Goal: Information Seeking & Learning: Find specific fact

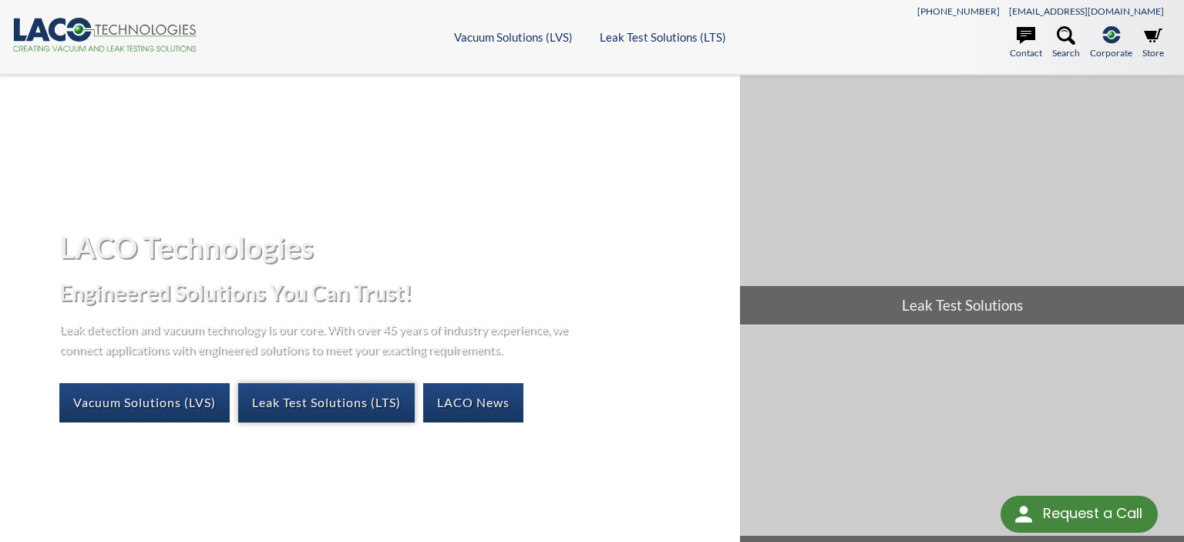
click at [325, 397] on link "Leak Test Solutions (LTS)" at bounding box center [326, 402] width 176 height 39
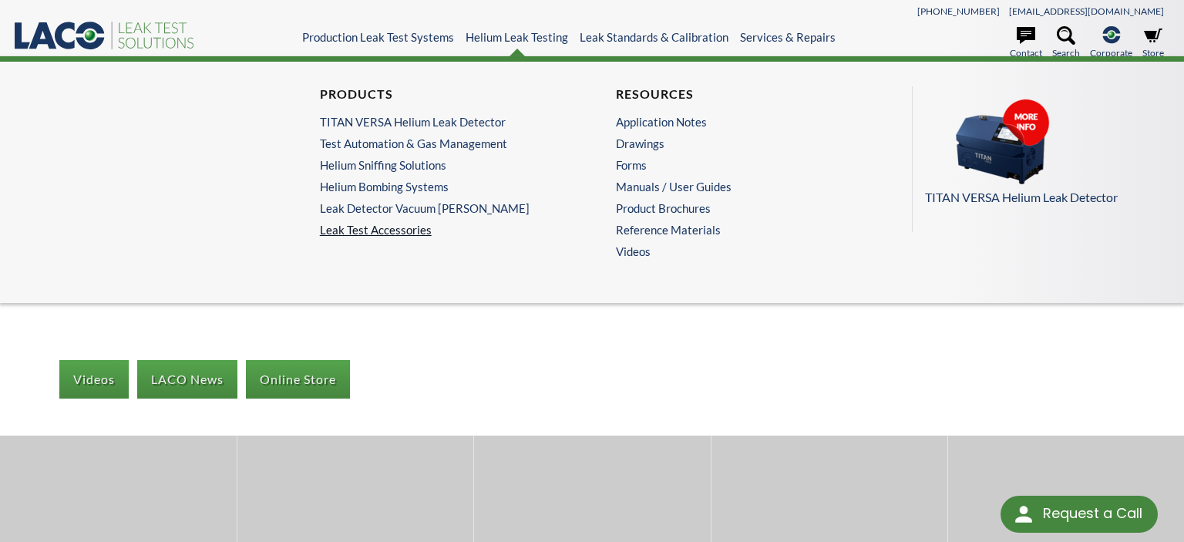
click at [387, 231] on link "Leak Test Accessories" at bounding box center [444, 230] width 249 height 14
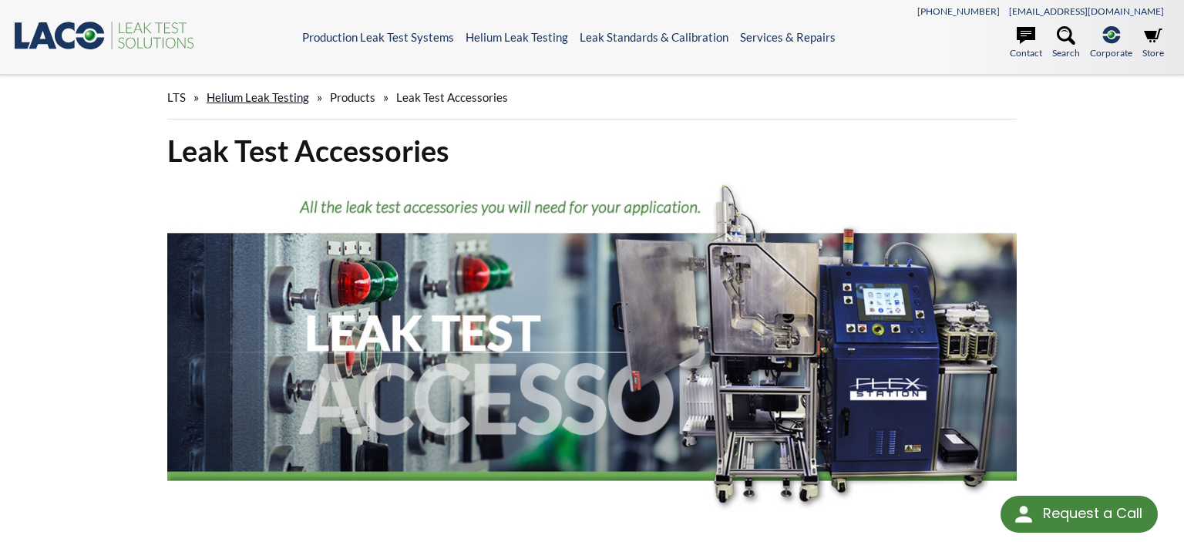
click at [277, 99] on link "Helium Leak Testing" at bounding box center [258, 97] width 102 height 14
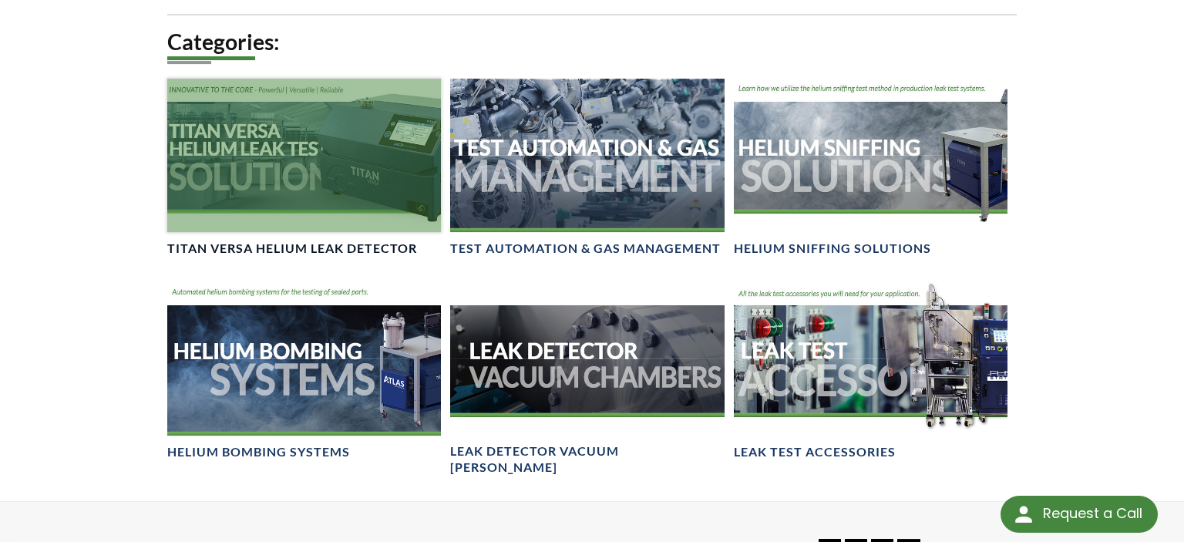
scroll to position [1057, 0]
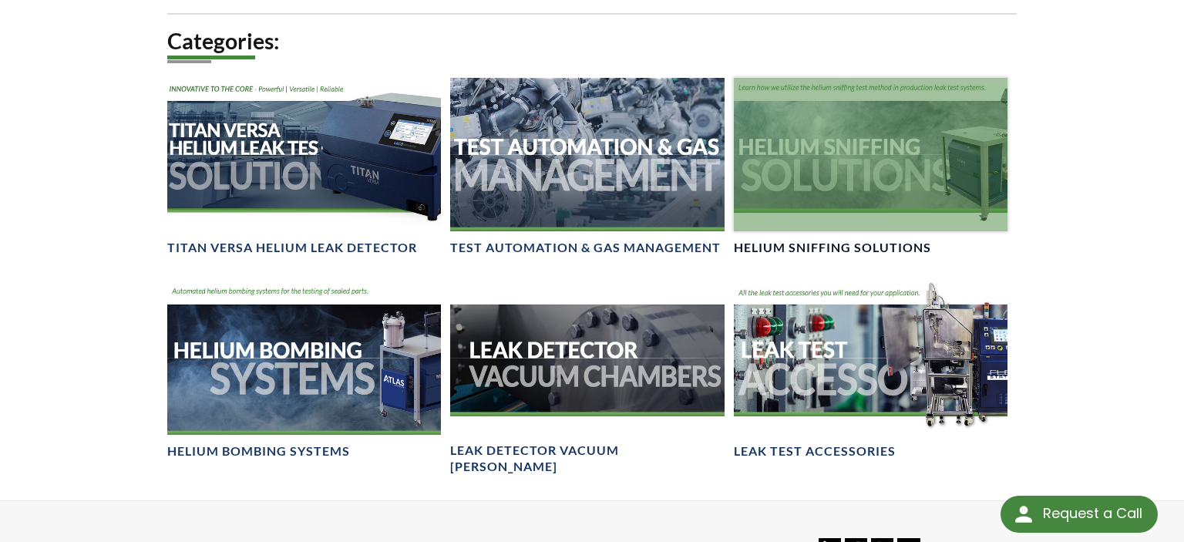
click at [825, 149] on div at bounding box center [871, 154] width 274 height 153
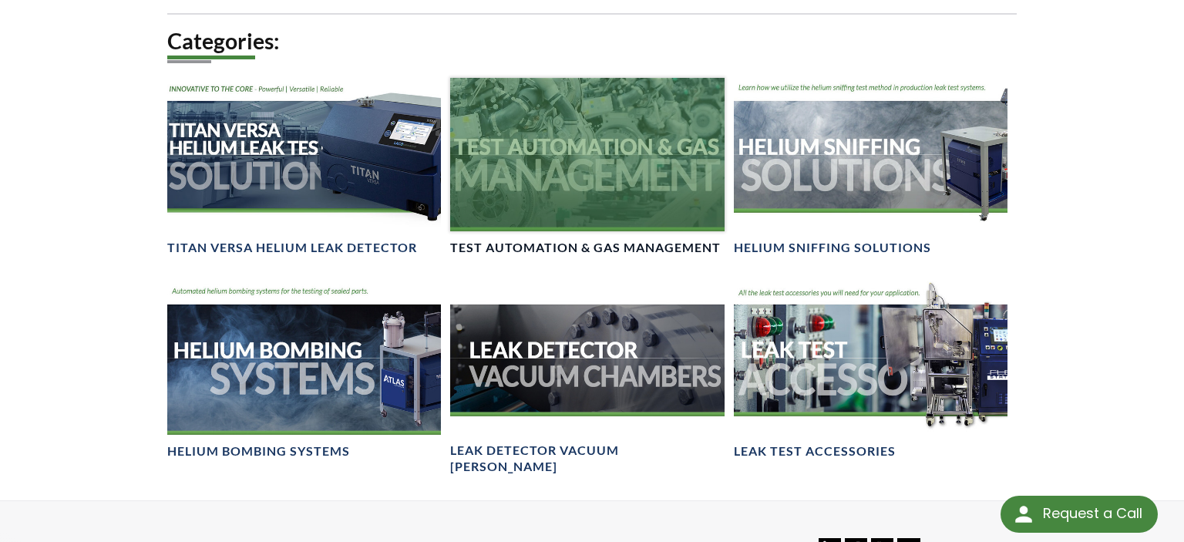
click at [570, 170] on div at bounding box center [587, 154] width 274 height 153
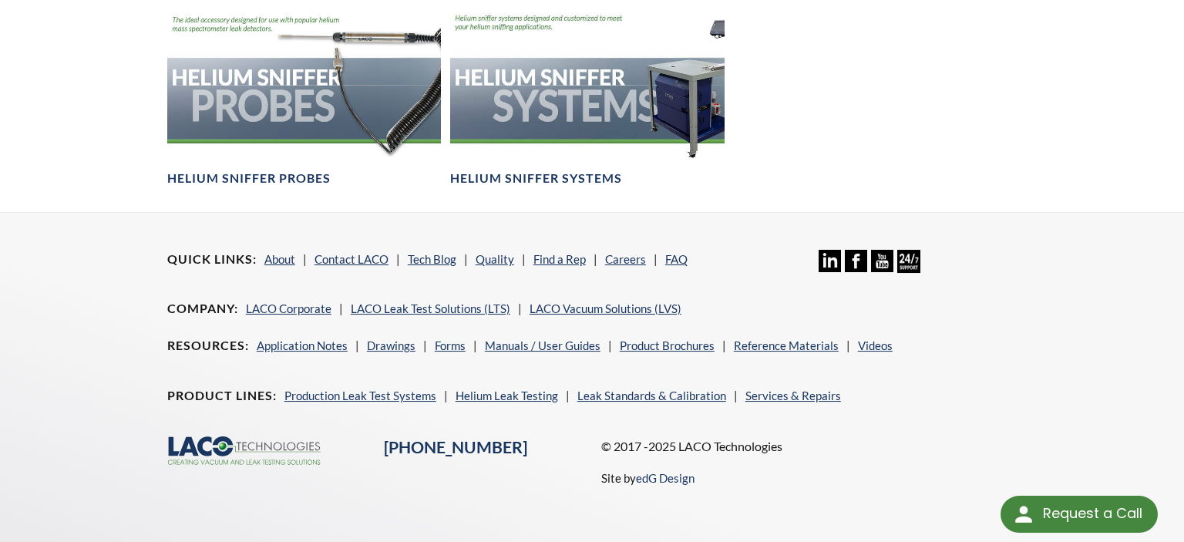
scroll to position [965, 0]
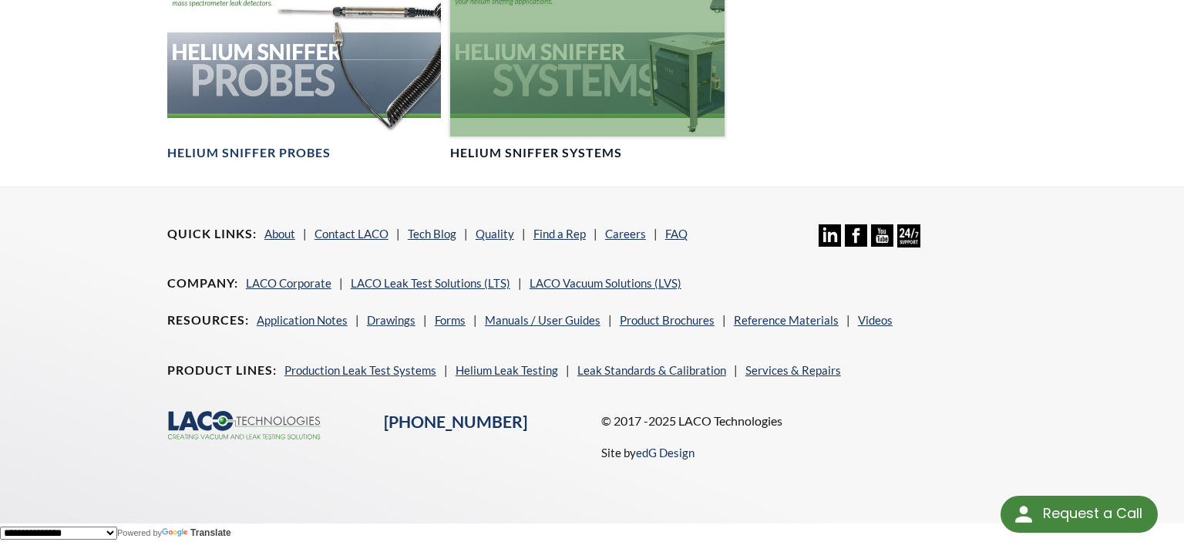
click at [587, 77] on div at bounding box center [587, 59] width 274 height 153
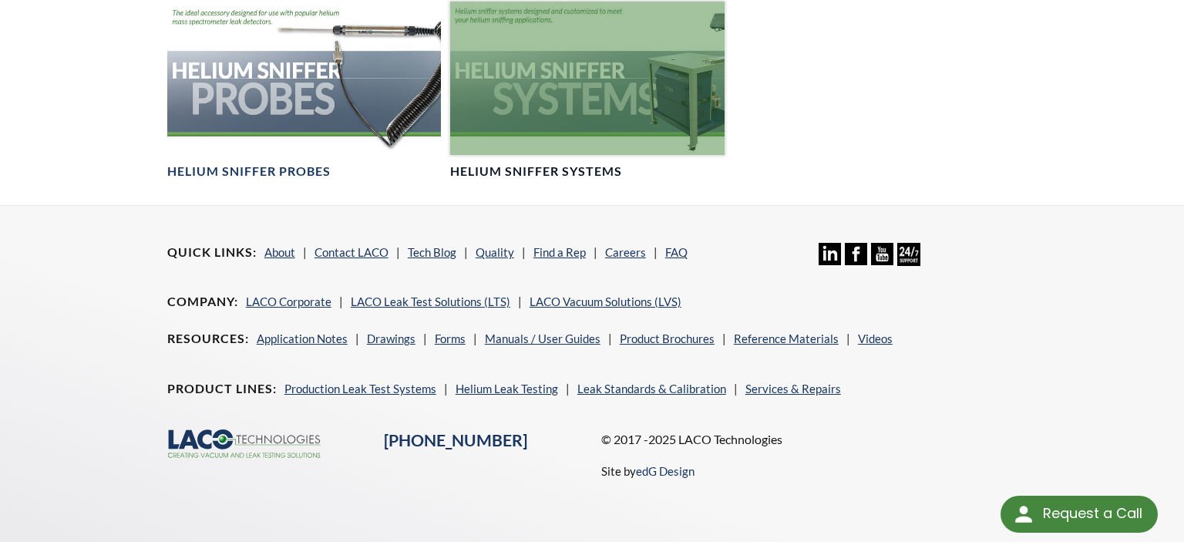
scroll to position [942, 0]
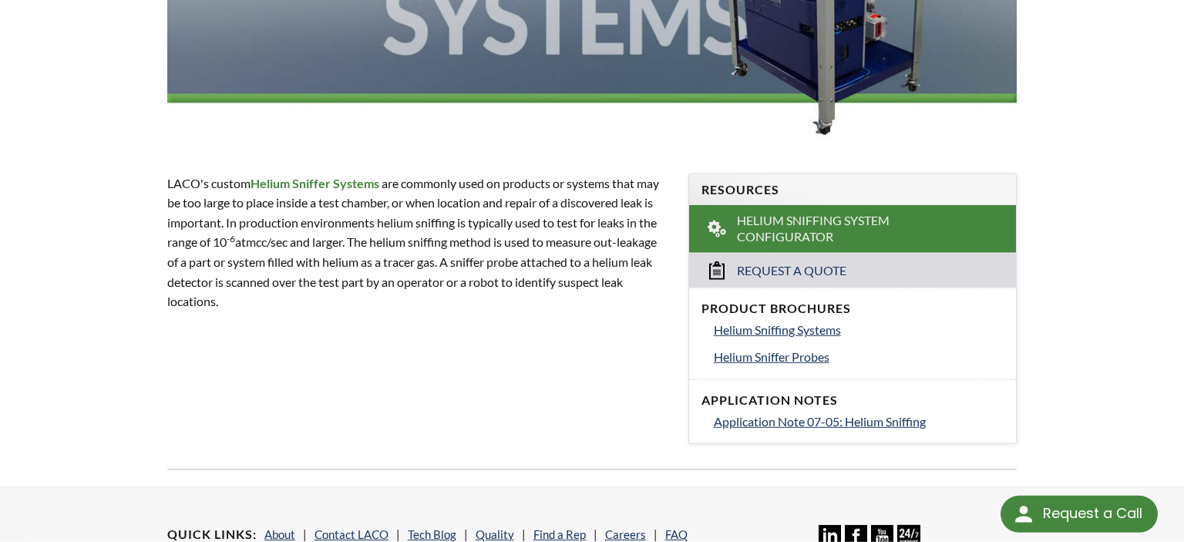
scroll to position [271, 0]
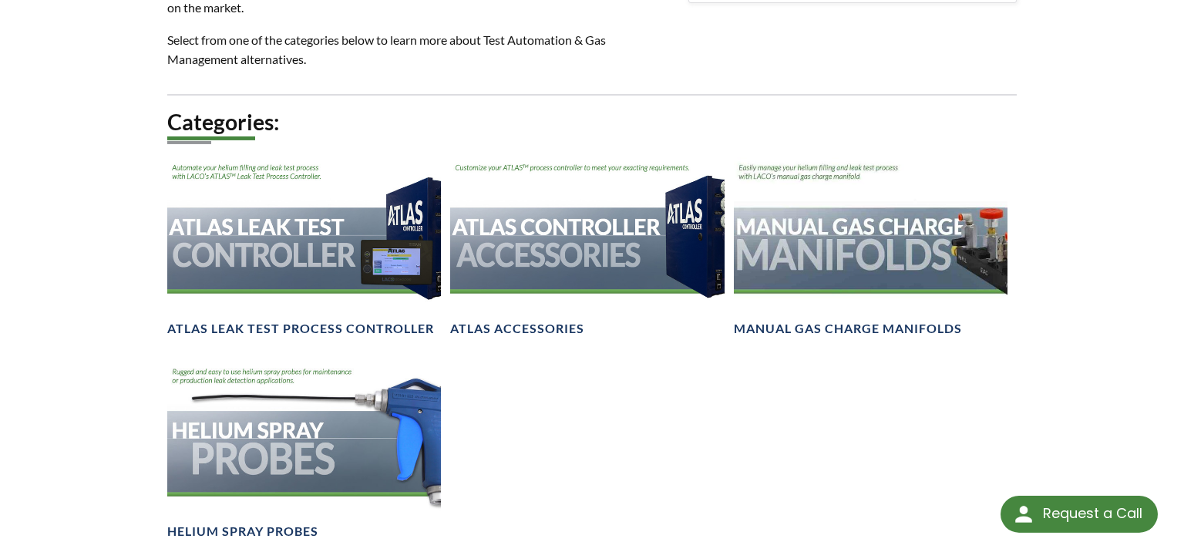
scroll to position [814, 0]
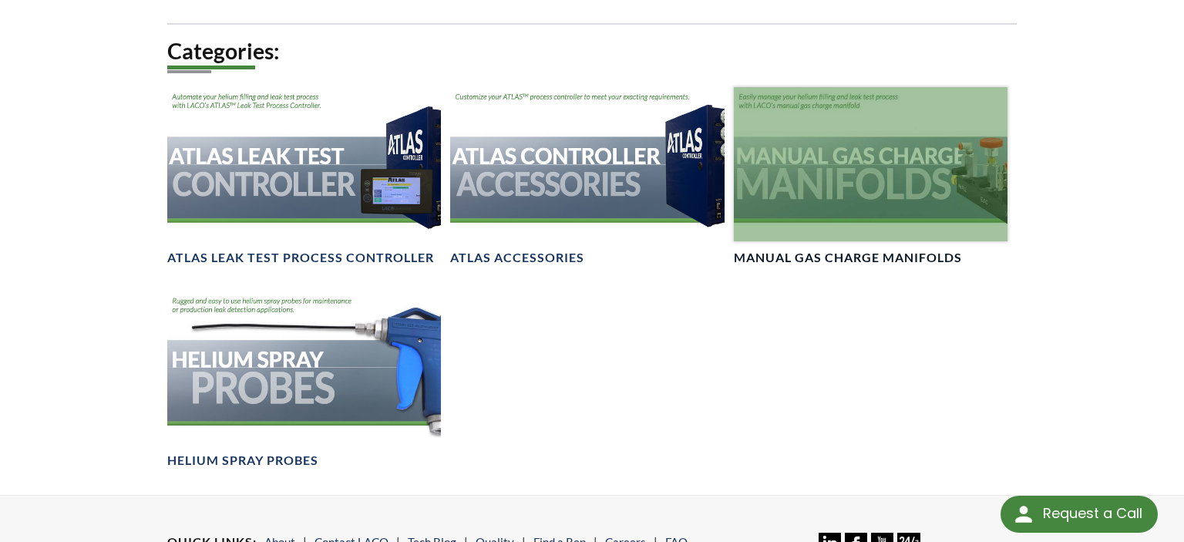
click at [914, 195] on div at bounding box center [871, 163] width 274 height 153
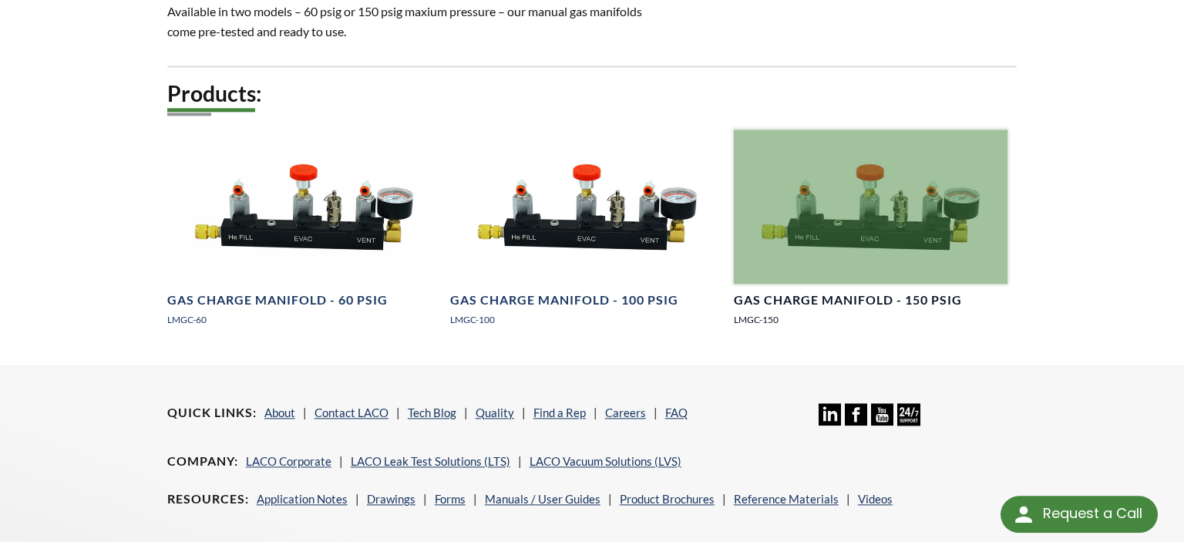
scroll to position [814, 0]
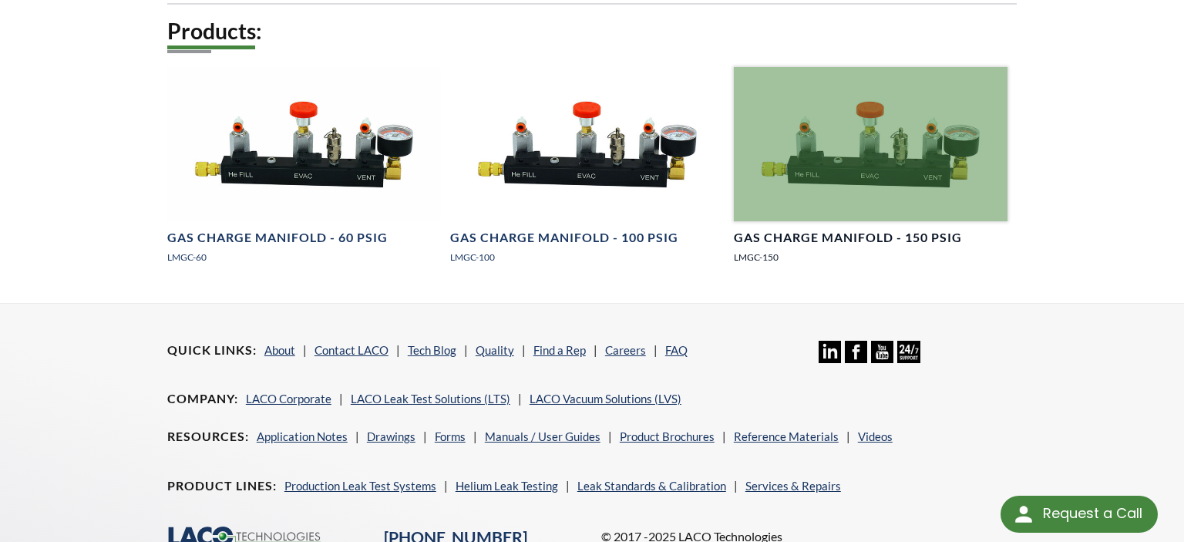
click at [878, 162] on div at bounding box center [871, 143] width 274 height 153
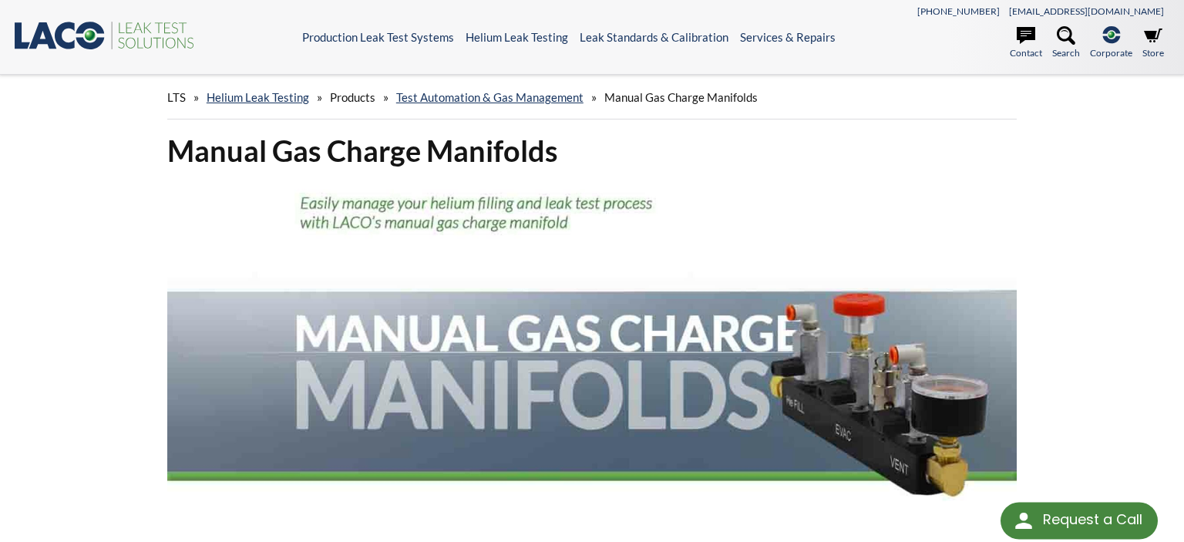
scroll to position [814, 0]
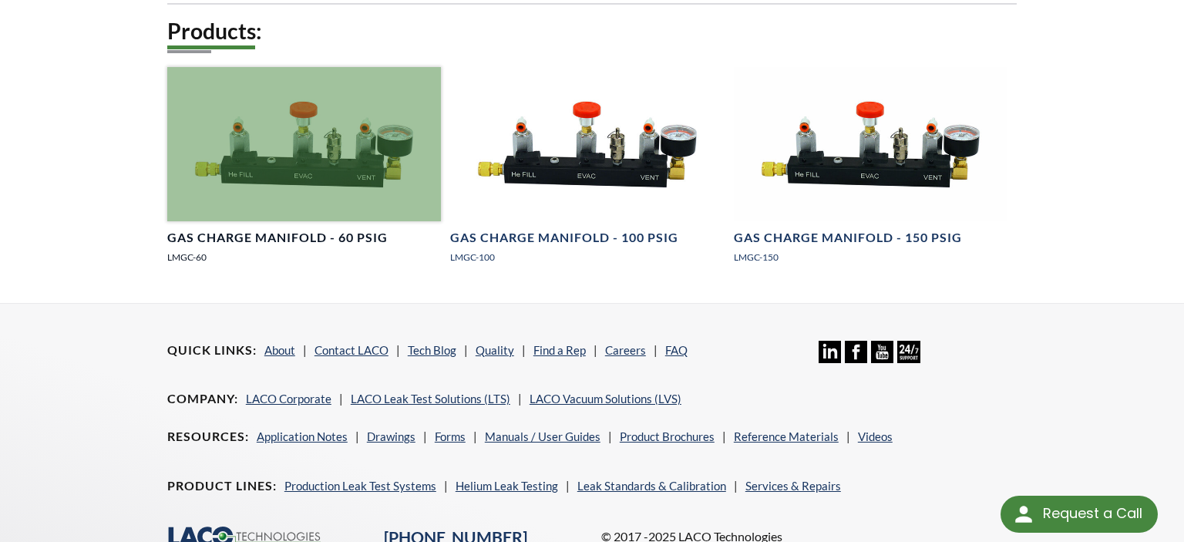
click at [326, 173] on div at bounding box center [304, 143] width 274 height 153
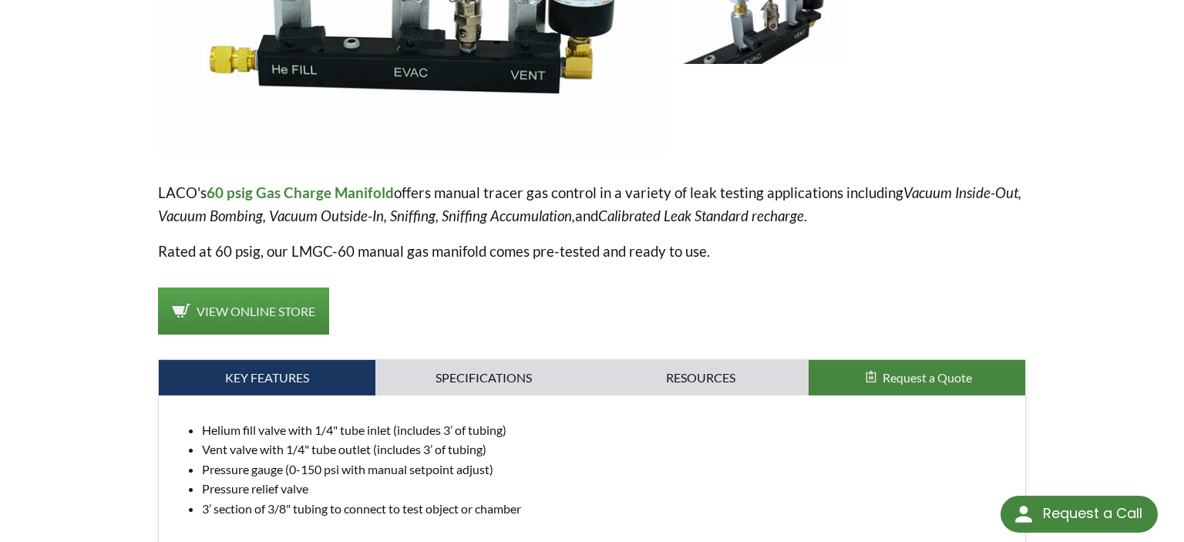
scroll to position [407, 0]
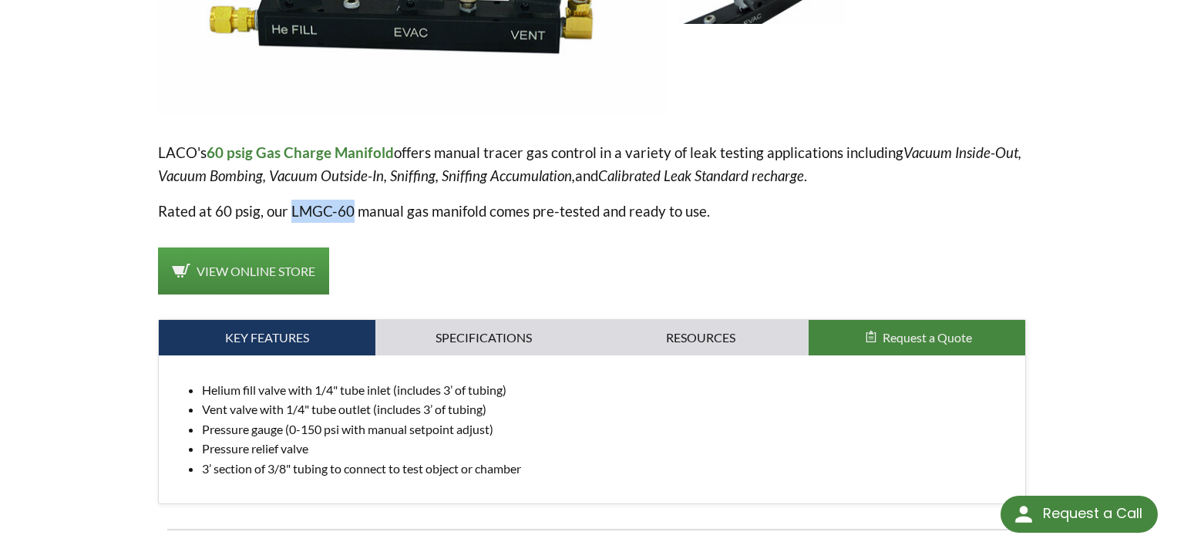
drag, startPoint x: 288, startPoint y: 208, endPoint x: 348, endPoint y: 212, distance: 59.5
click at [348, 212] on p "Rated at 60 psig, our LMGC-60 manual gas manifold comes pre-tested and ready to…" at bounding box center [592, 211] width 868 height 23
copy p "LMGC-60"
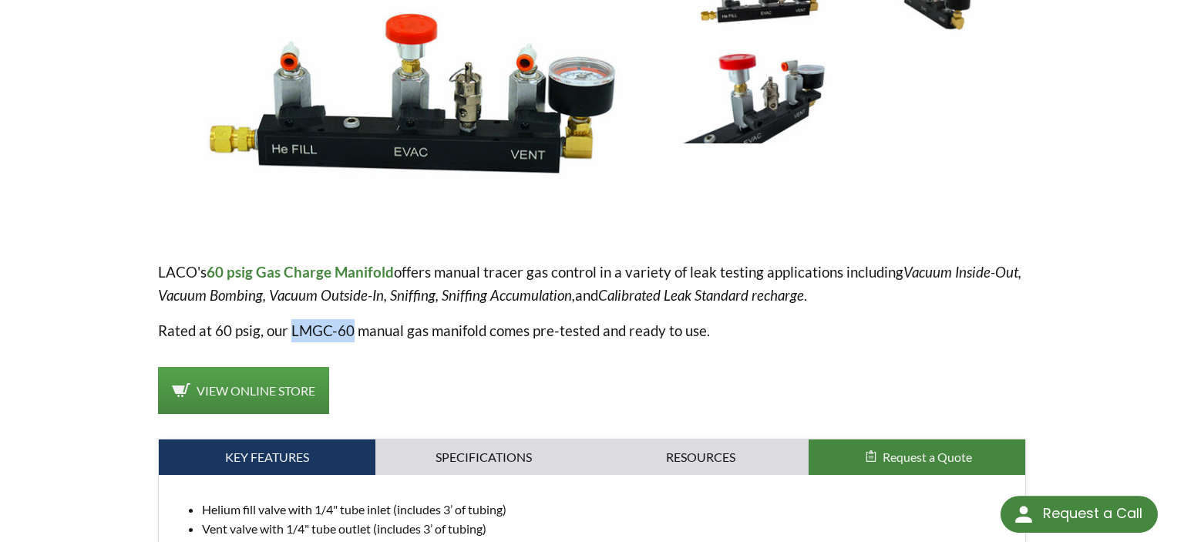
scroll to position [0, 0]
